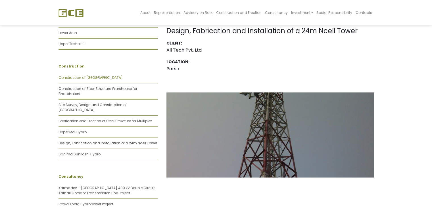
scroll to position [85, 0]
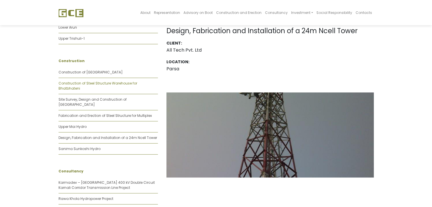
click at [106, 84] on link "Construction of Steel Structure Warehouse for Bhatbhateni" at bounding box center [97, 86] width 79 height 10
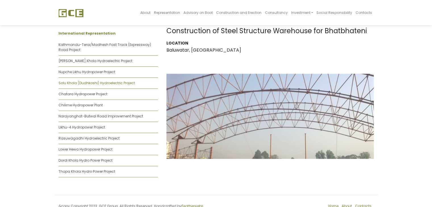
scroll to position [416, 0]
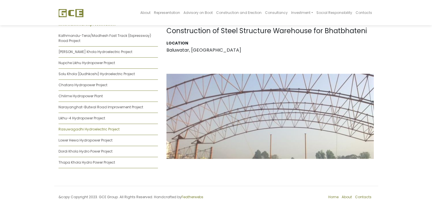
click at [91, 127] on link "Rasuwagadhi Hydroelectric Project" at bounding box center [88, 129] width 61 height 5
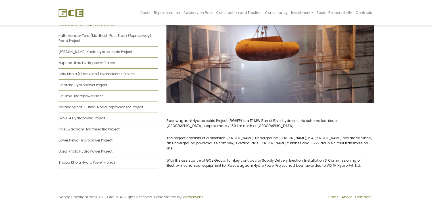
scroll to position [416, 0]
